Goal: Task Accomplishment & Management: Manage account settings

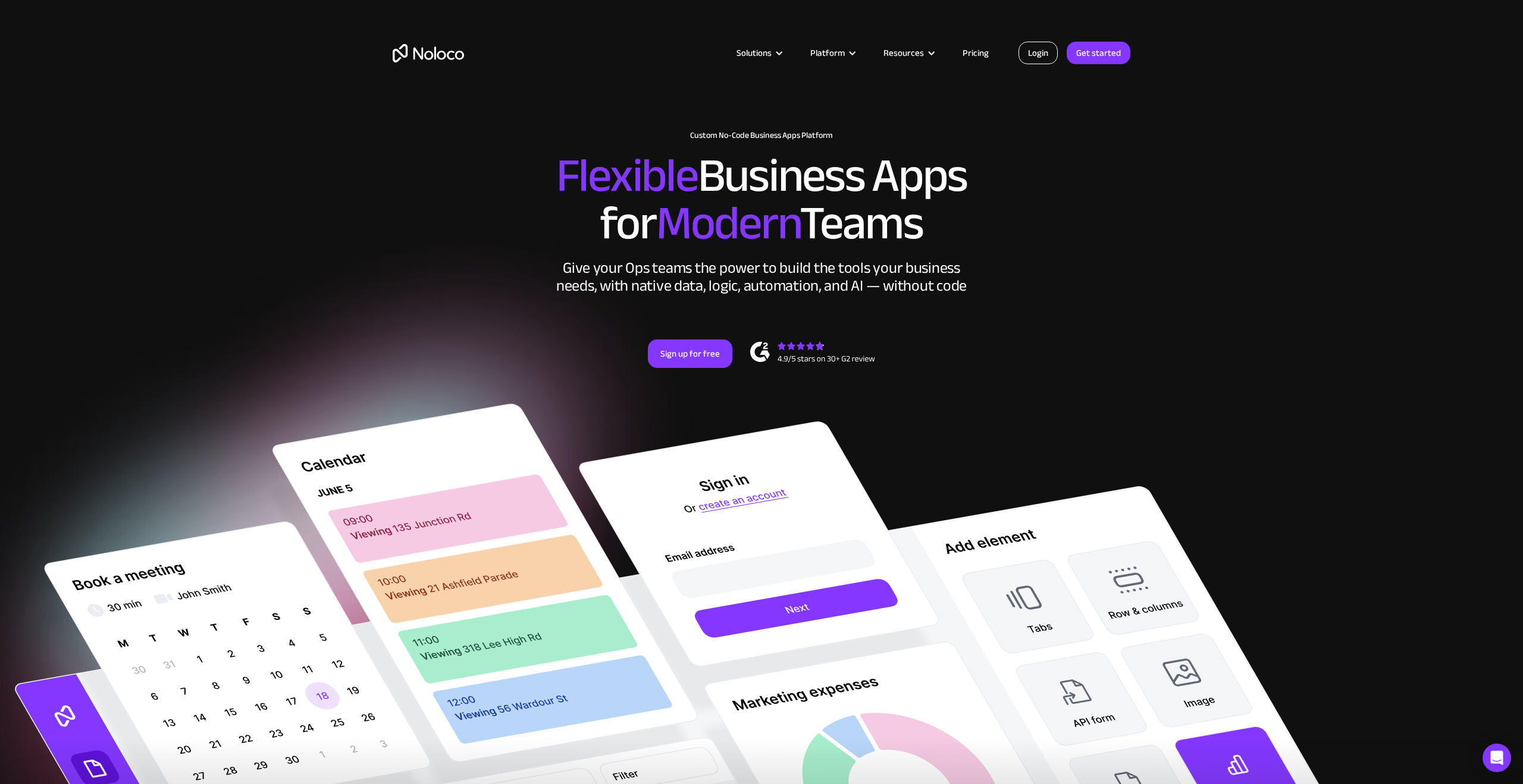
click at [1046, 51] on link "Login" at bounding box center [1038, 53] width 39 height 23
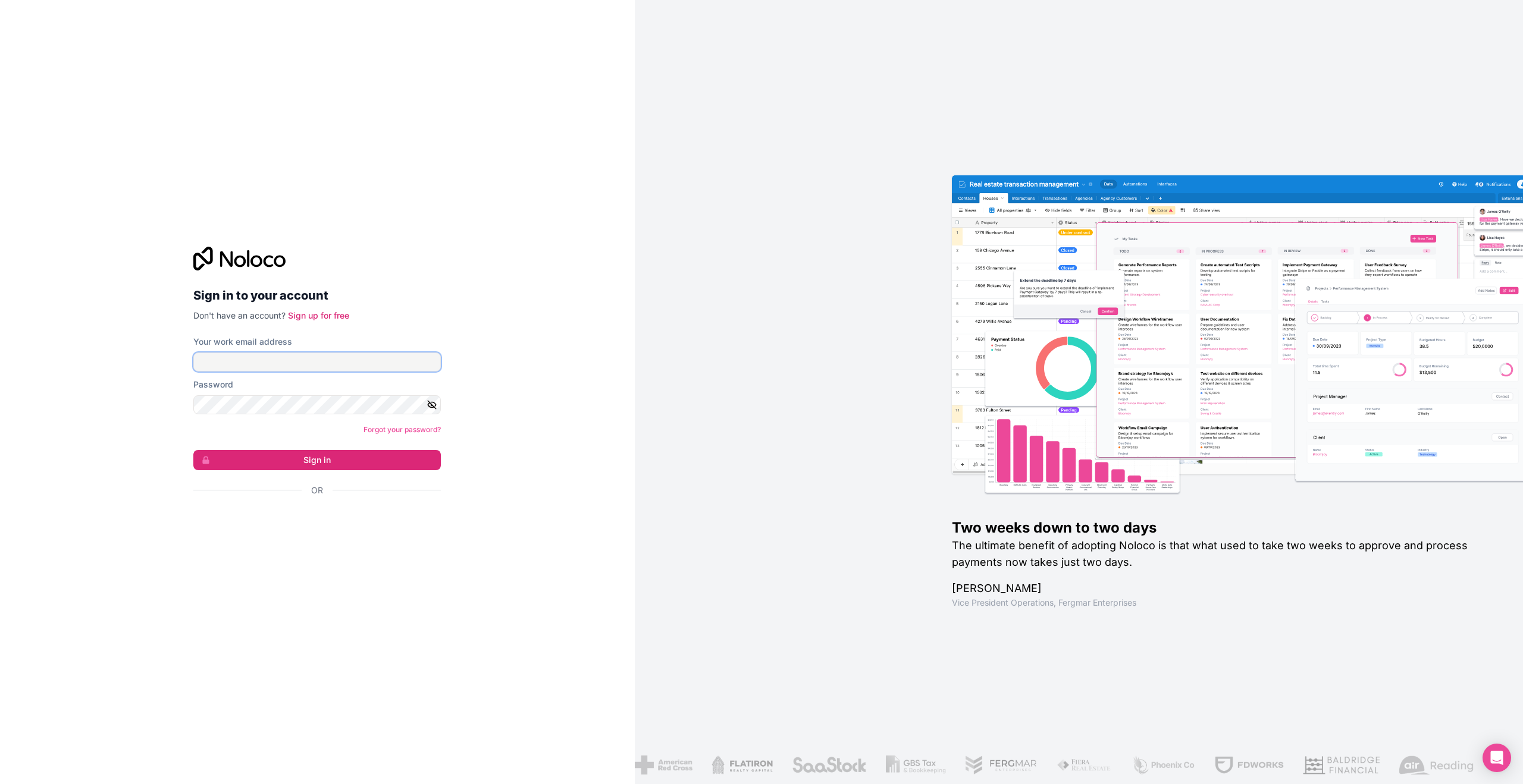
click at [292, 357] on input "Your work email address" at bounding box center [316, 362] width 247 height 19
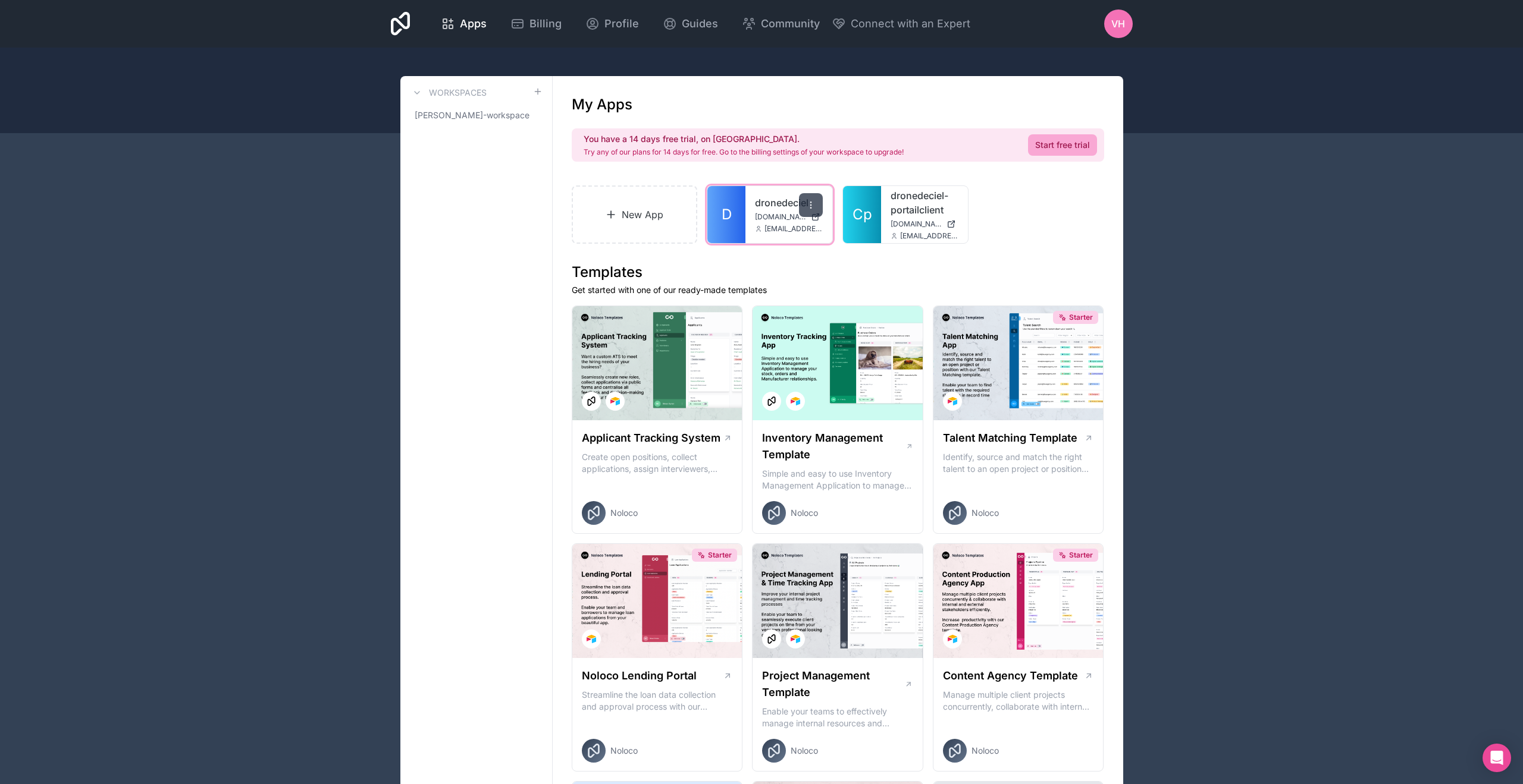
click at [815, 207] on icon at bounding box center [810, 204] width 9 height 9
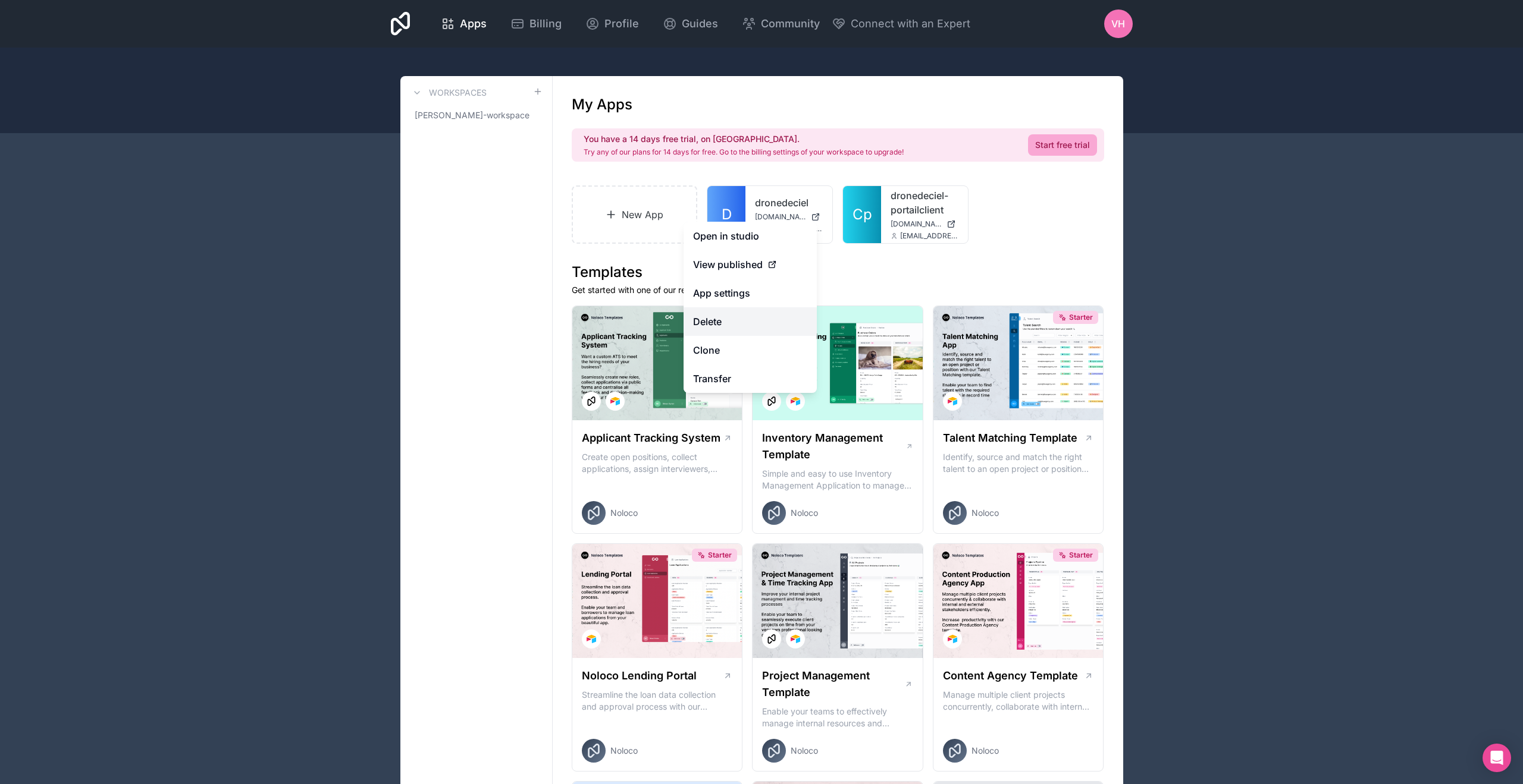
click at [740, 330] on button "Delete" at bounding box center [749, 322] width 133 height 28
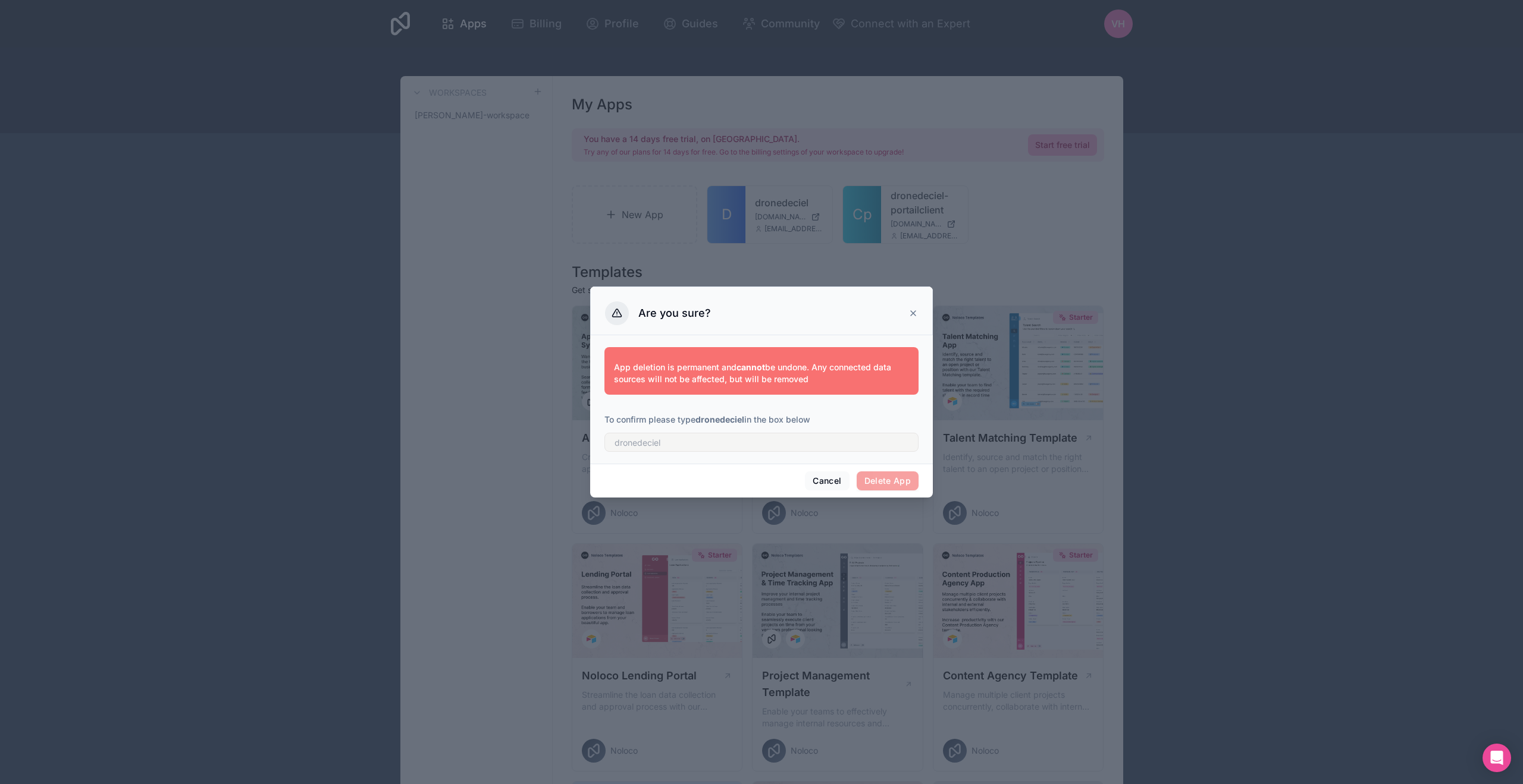
click at [889, 480] on span "Delete App" at bounding box center [888, 481] width 63 height 19
click at [762, 439] on input "text" at bounding box center [761, 442] width 314 height 19
type input "dronedeciel"
click at [890, 478] on button "Delete App" at bounding box center [888, 481] width 63 height 19
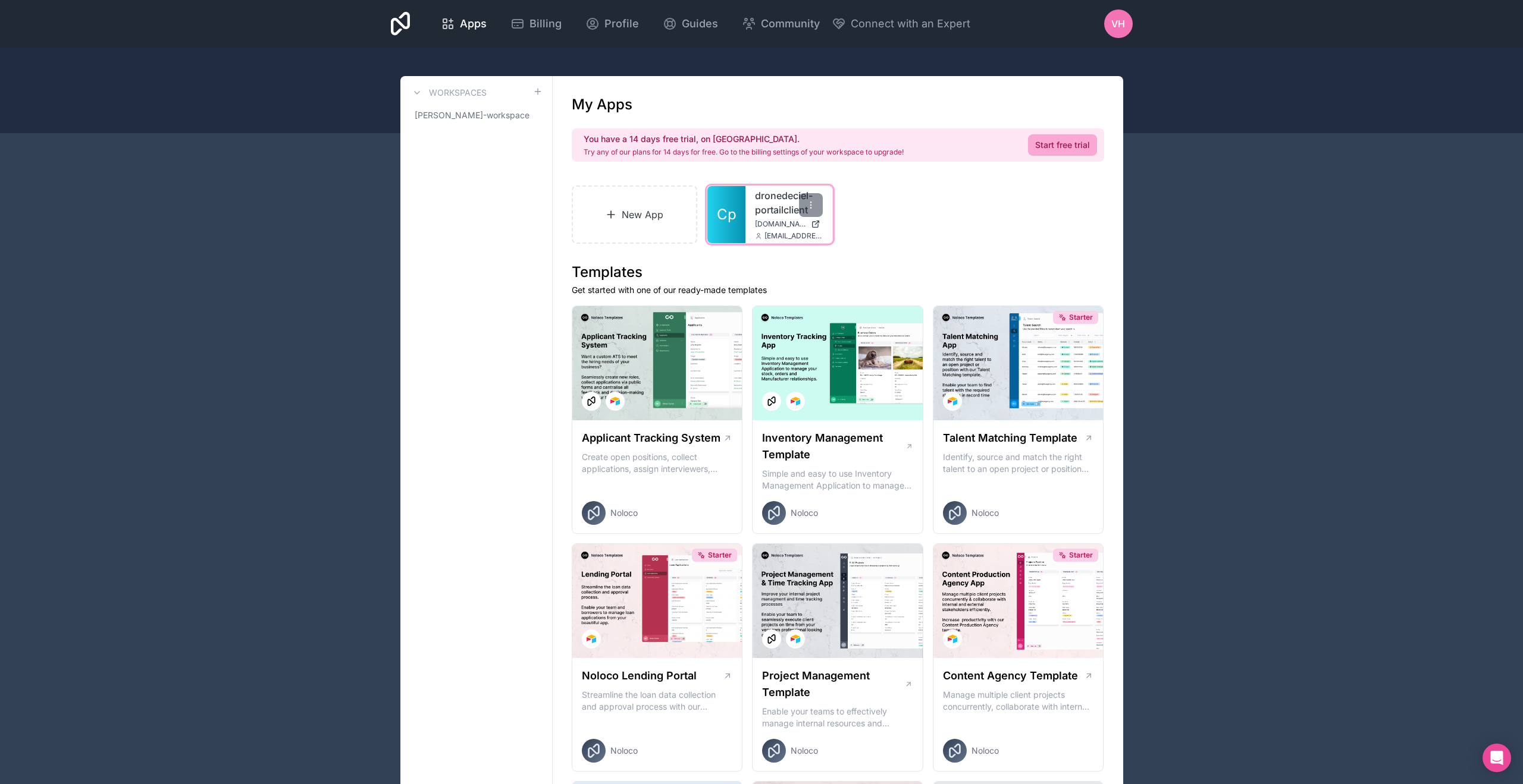
click at [760, 189] on link "dronedeciel-portailclient" at bounding box center [789, 203] width 68 height 28
